Goal: Information Seeking & Learning: Learn about a topic

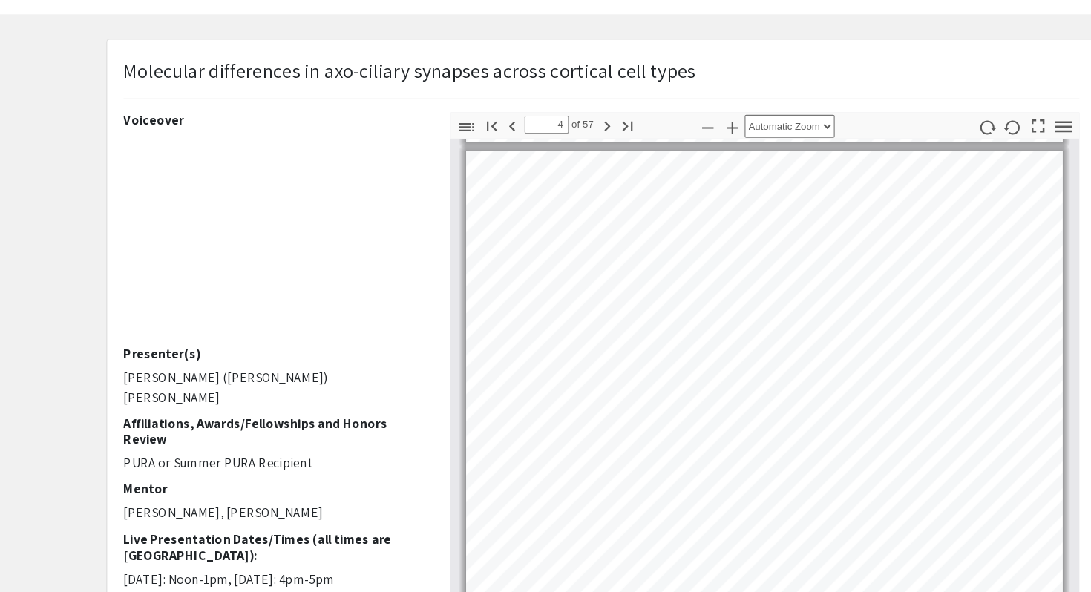
scroll to position [2118, 0]
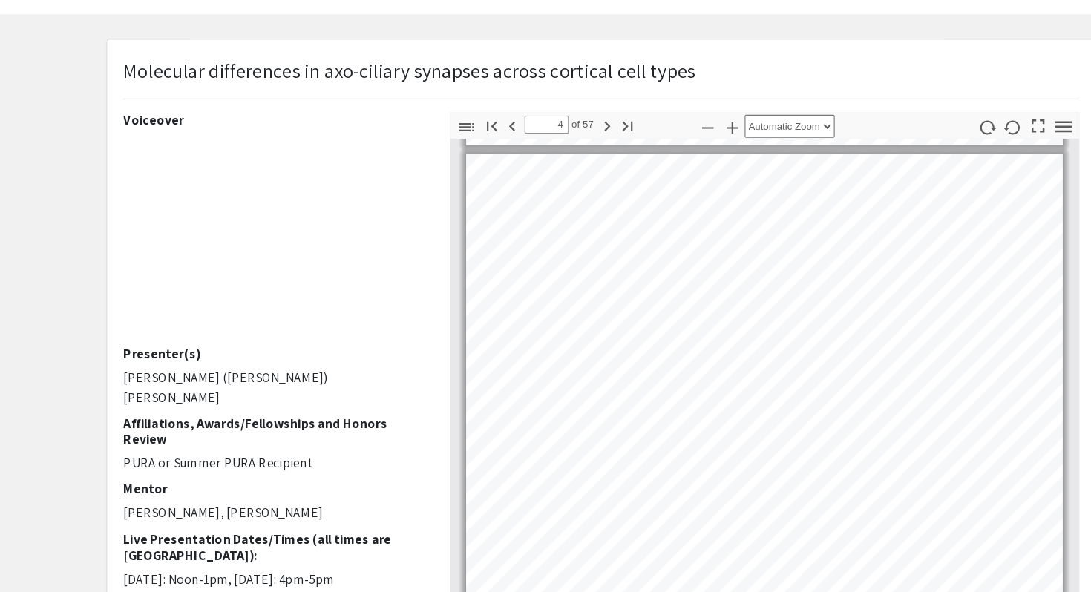
type input "3"
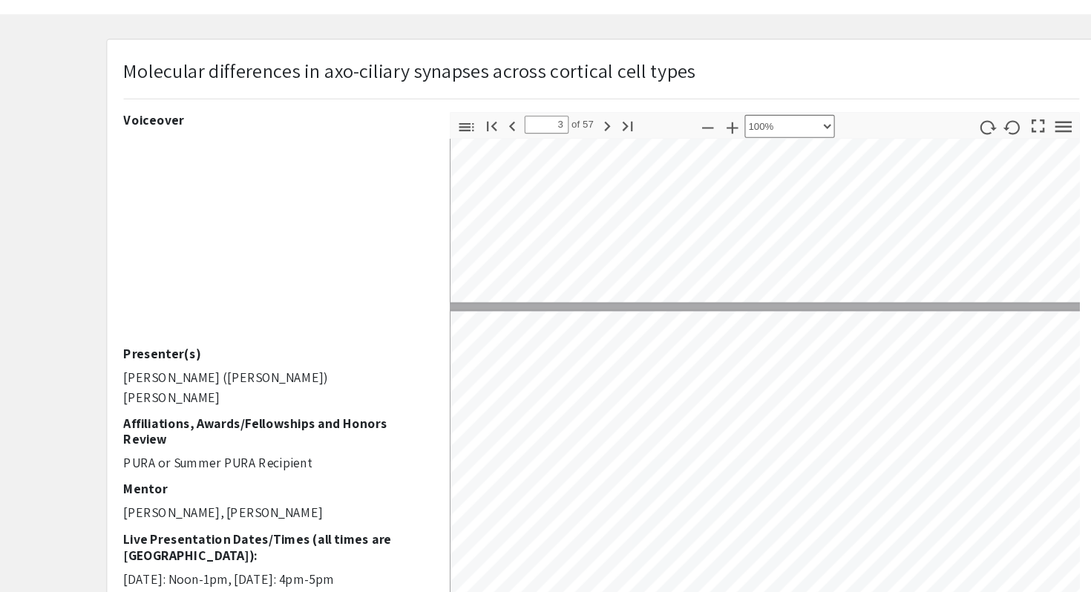
select select "custom"
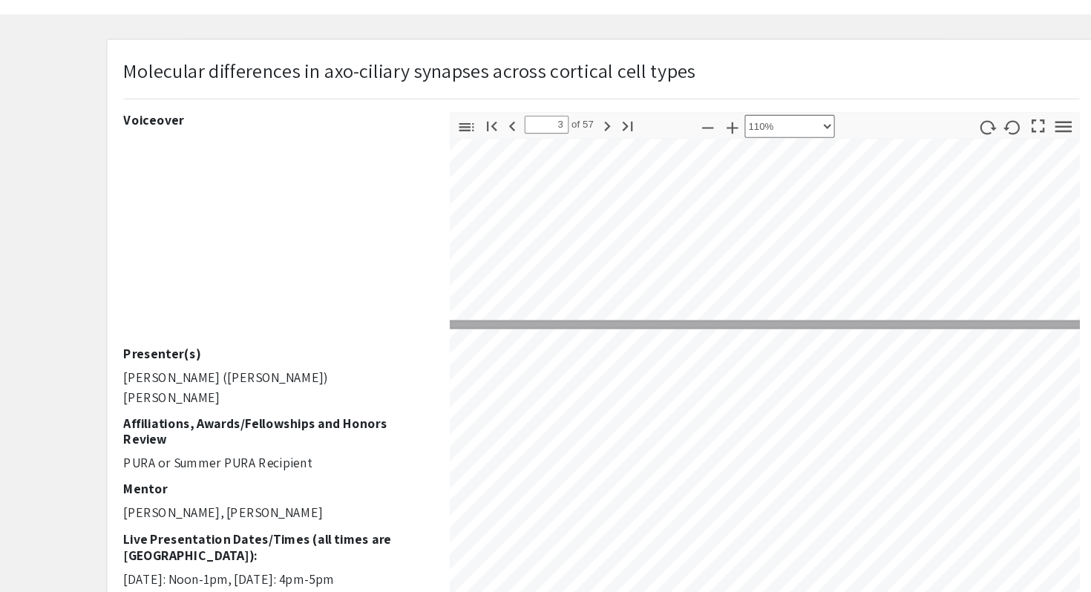
type input "2"
select select "custom"
type input "1"
select select "custom"
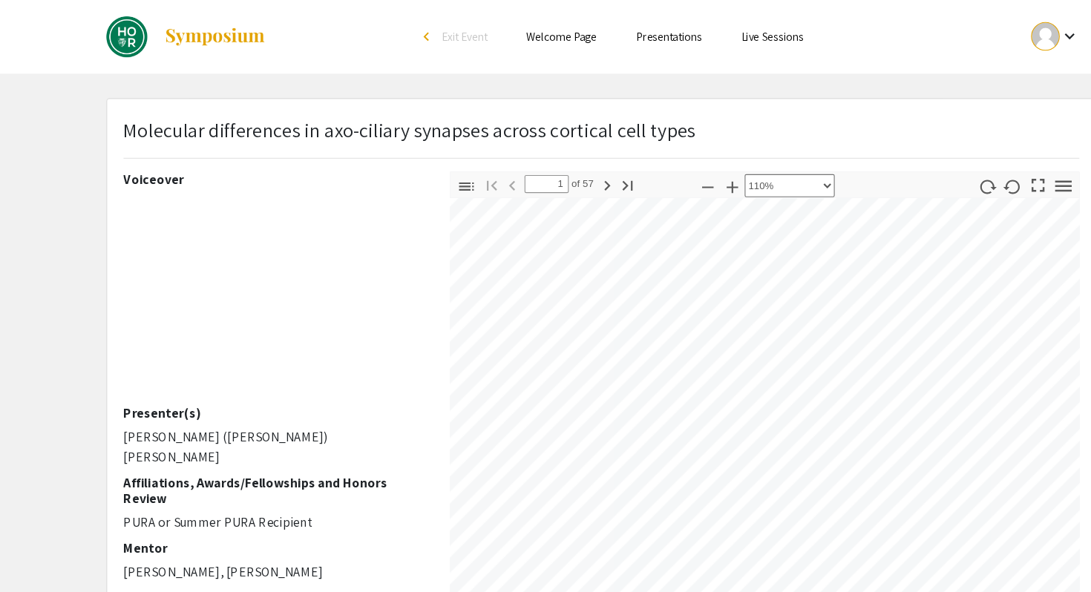
scroll to position [19, 0]
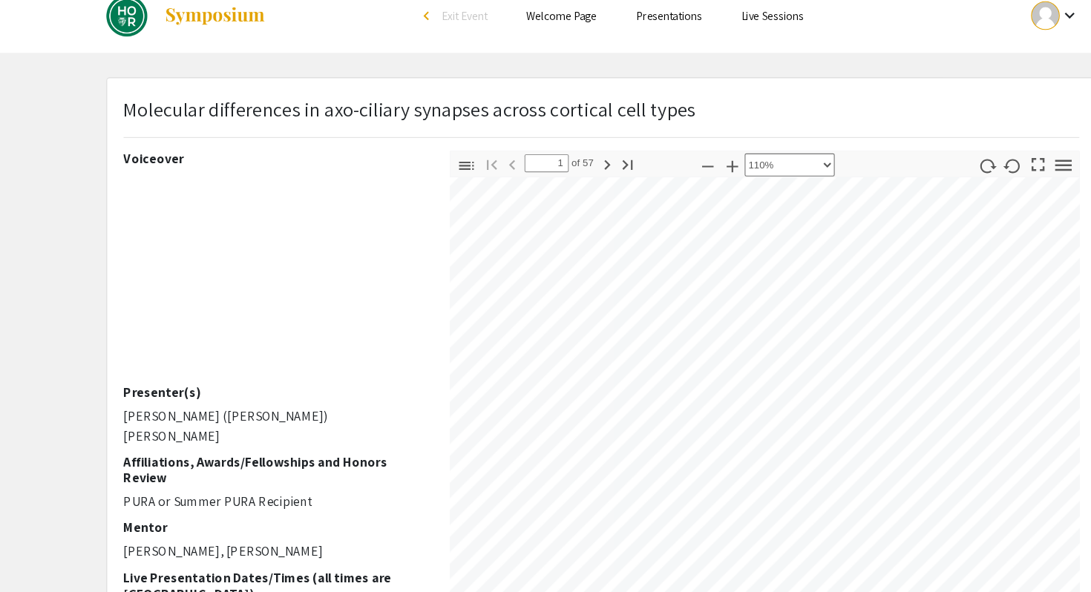
type input "2"
select select "custom"
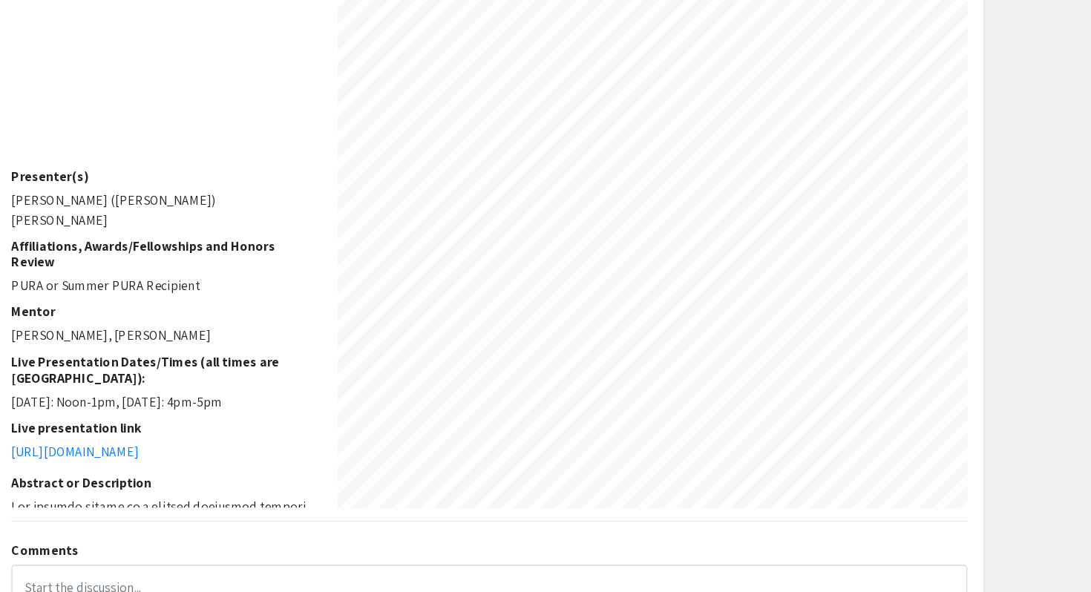
scroll to position [863, 59]
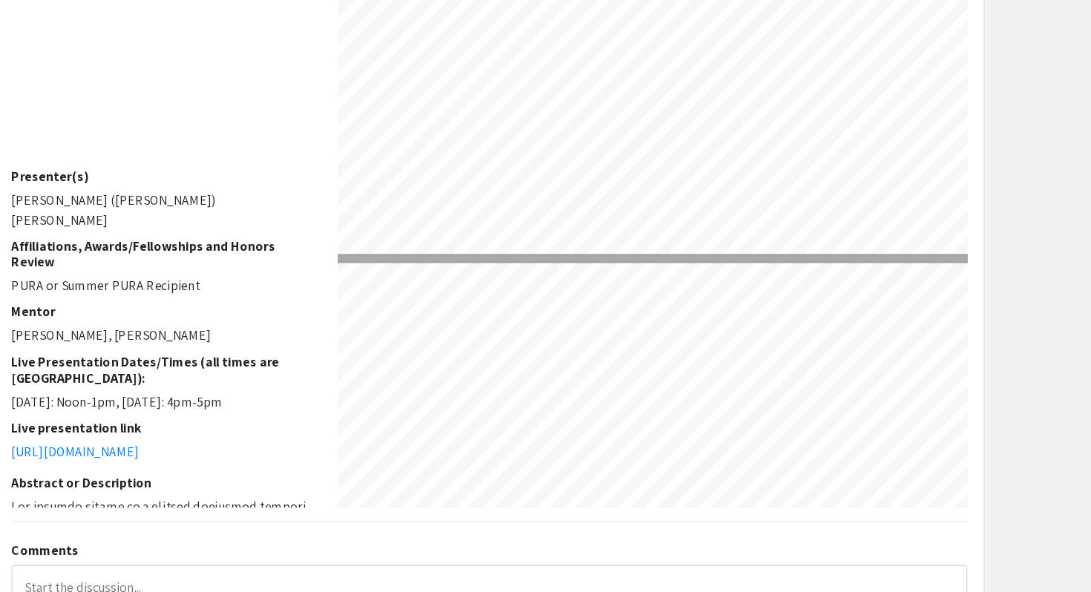
type input "3"
select select "custom"
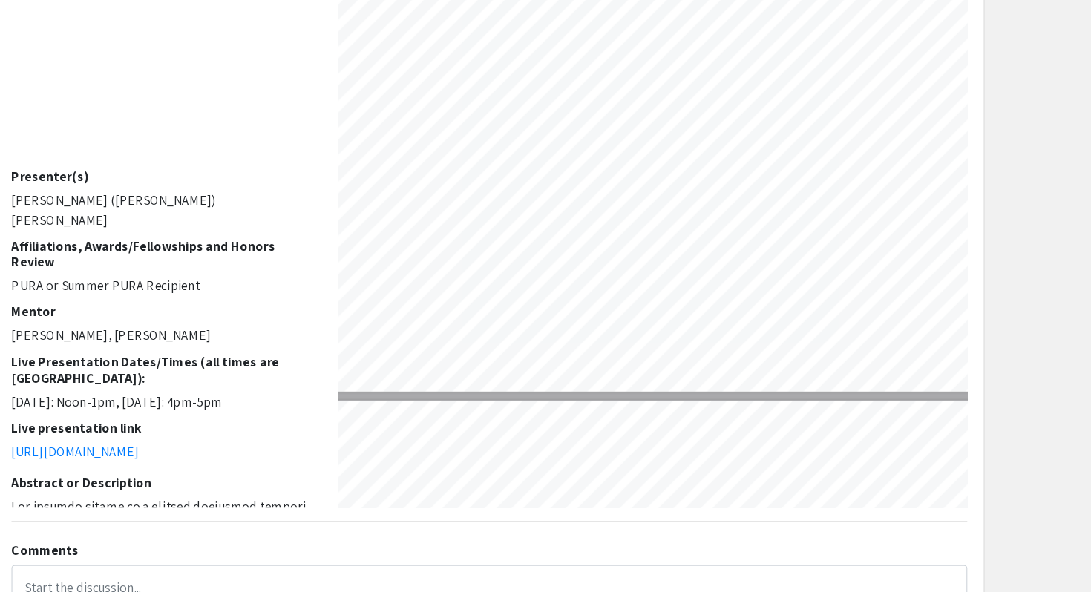
type input "4"
select select "custom"
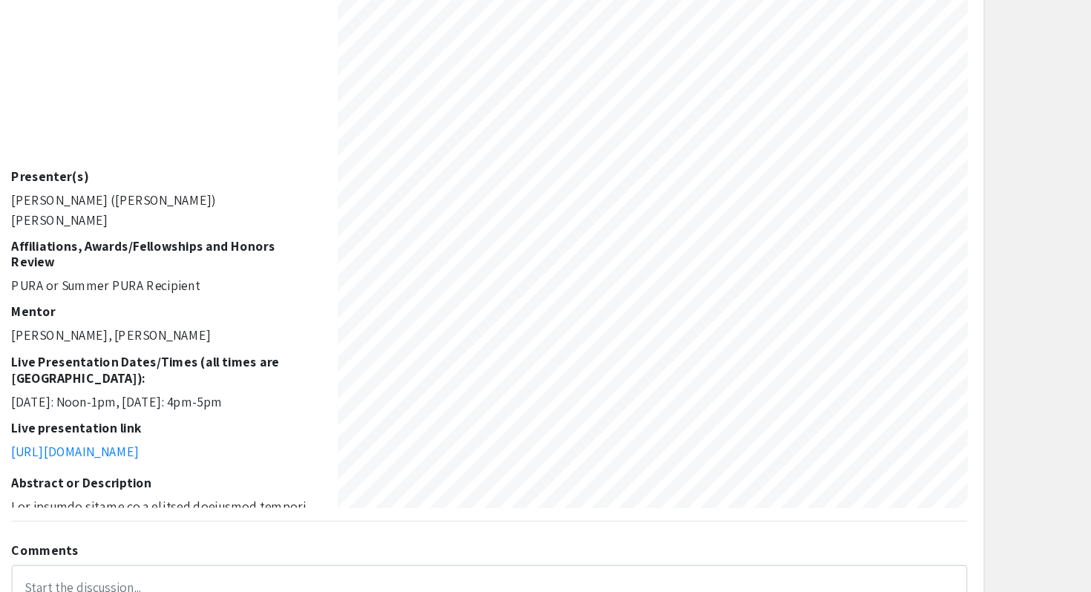
scroll to position [2650, 56]
